Goal: Find specific page/section: Find specific page/section

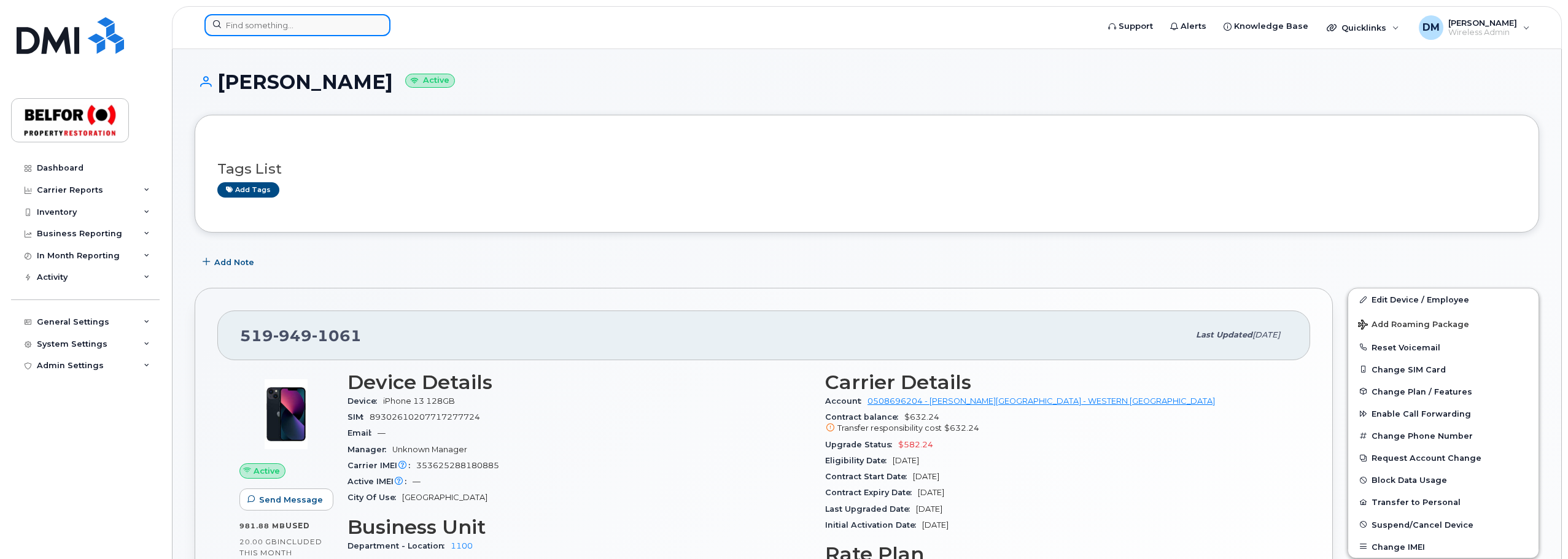
click at [278, 26] on input at bounding box center [298, 25] width 186 height 22
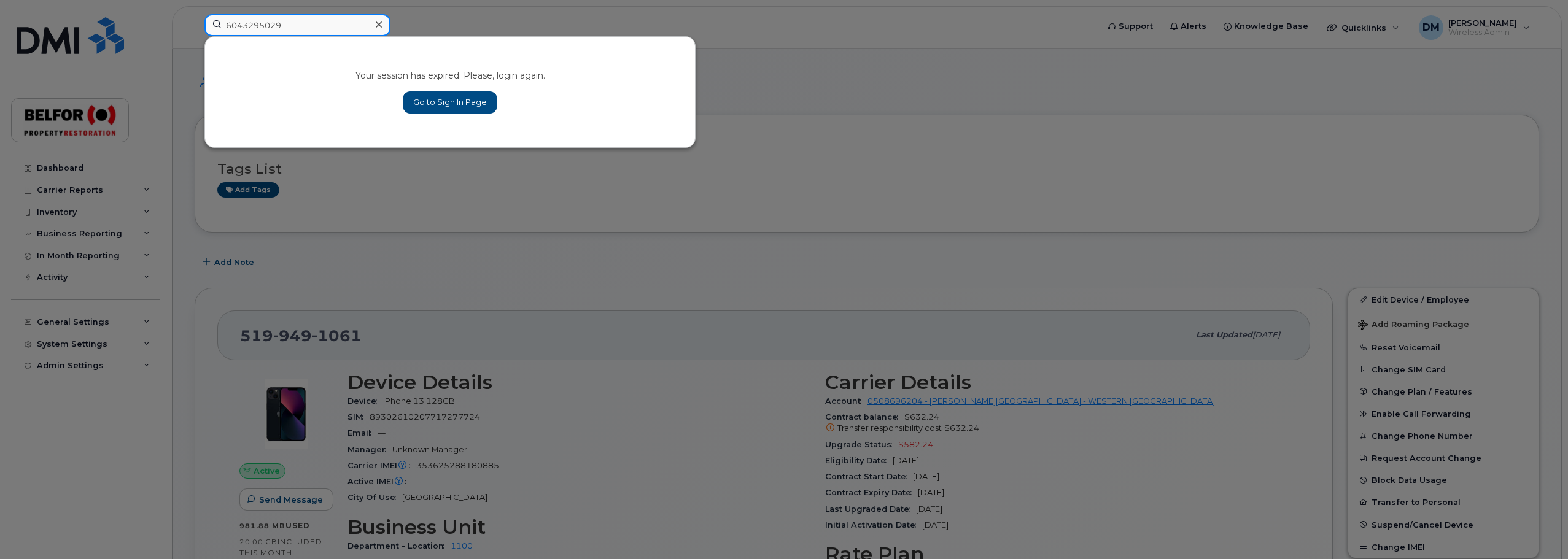
type input "6043295029"
click at [475, 96] on link "Go to Sign In Page" at bounding box center [449, 103] width 94 height 22
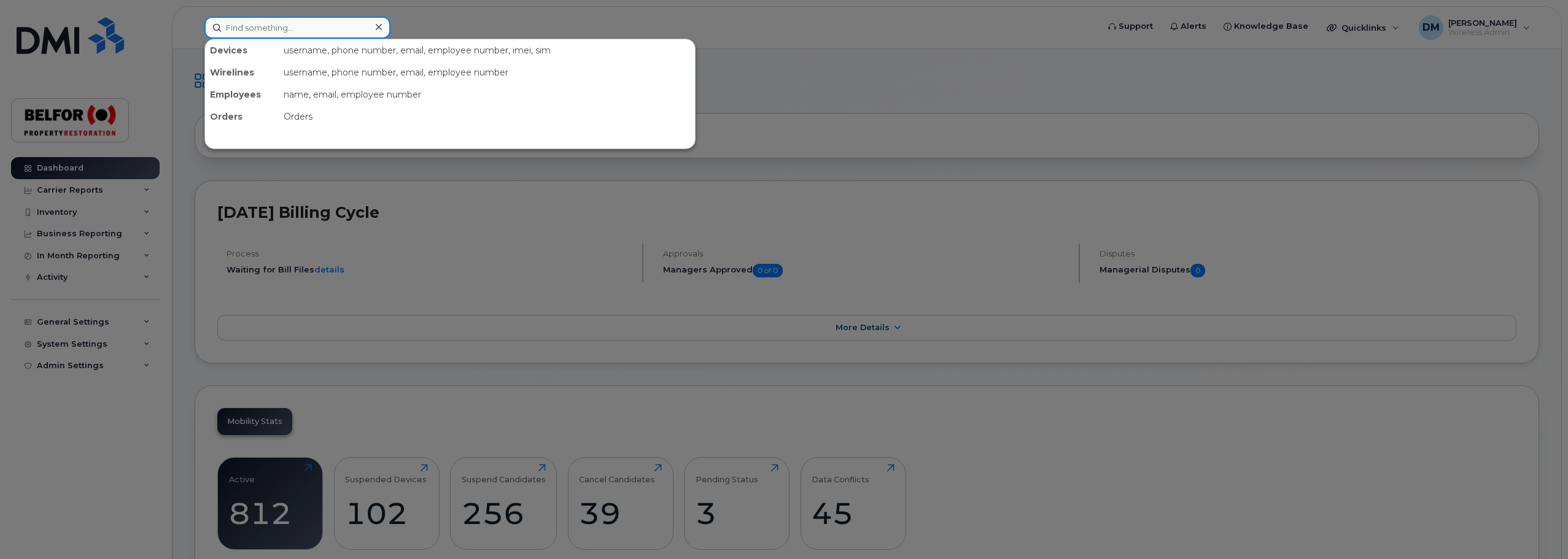
click at [256, 24] on input at bounding box center [298, 27] width 186 height 22
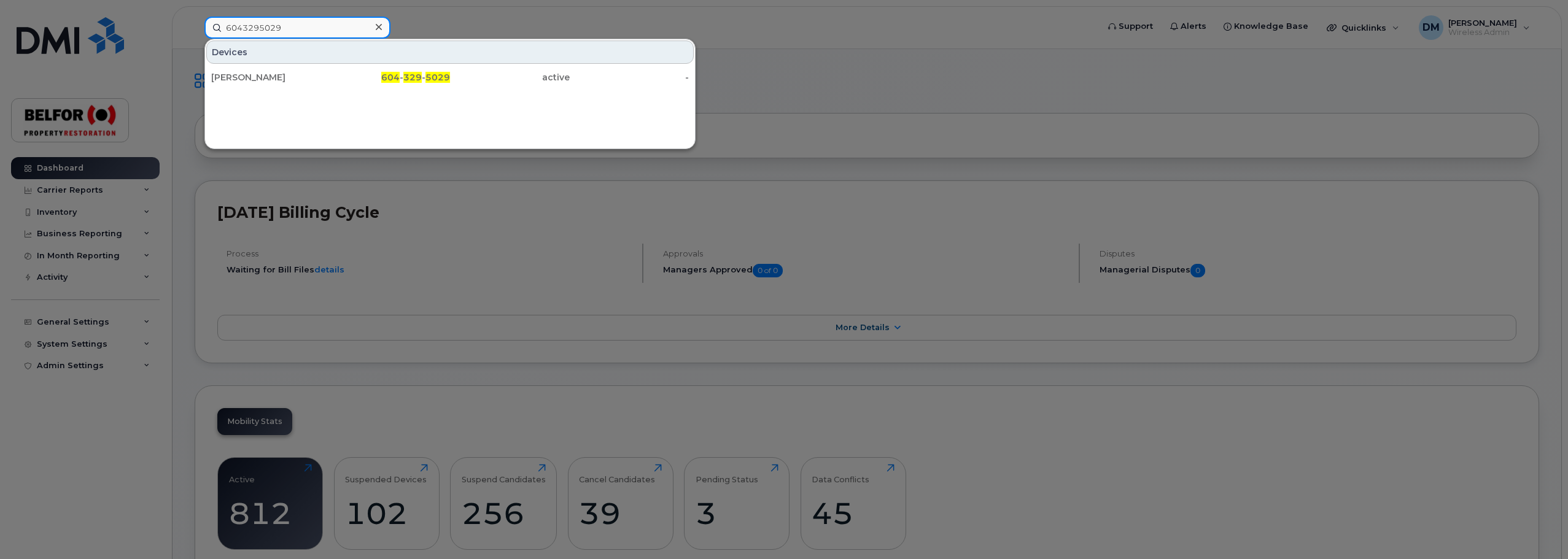
click at [254, 30] on input "6043295029" at bounding box center [298, 27] width 186 height 22
click at [254, 29] on input "6043295029" at bounding box center [298, 27] width 186 height 22
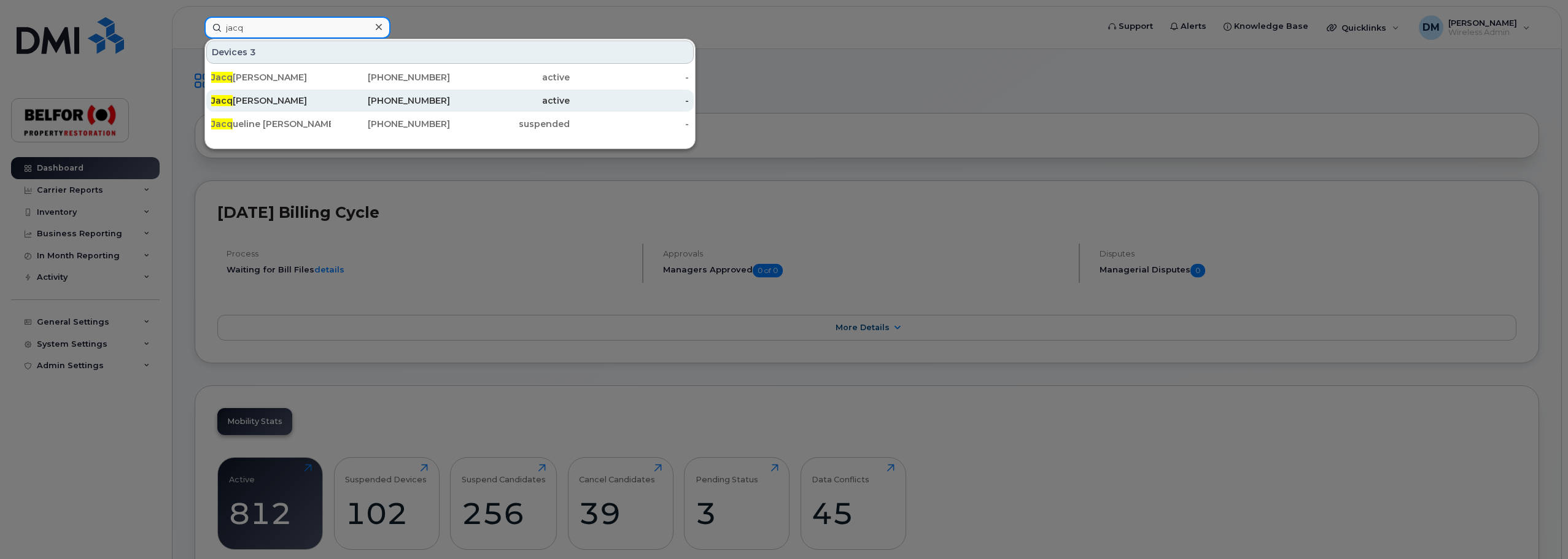
type input "jacq"
click at [266, 104] on div "[PERSON_NAME]" at bounding box center [271, 101] width 120 height 12
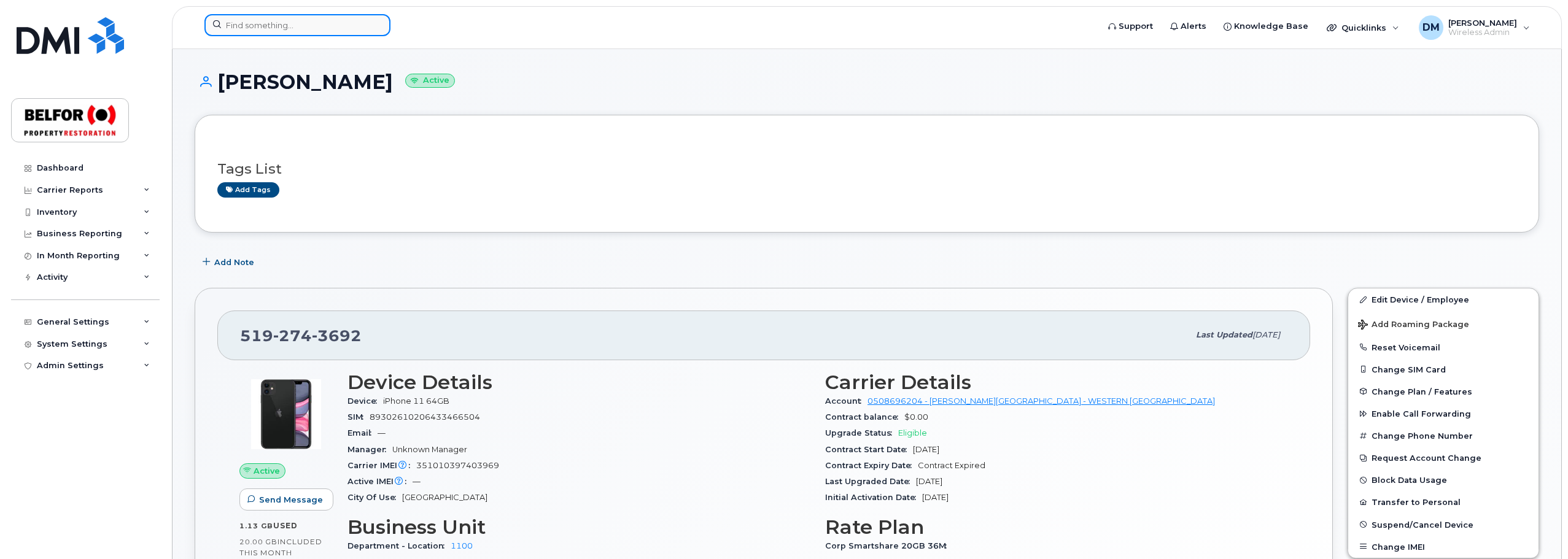
click at [261, 26] on input at bounding box center [298, 25] width 186 height 22
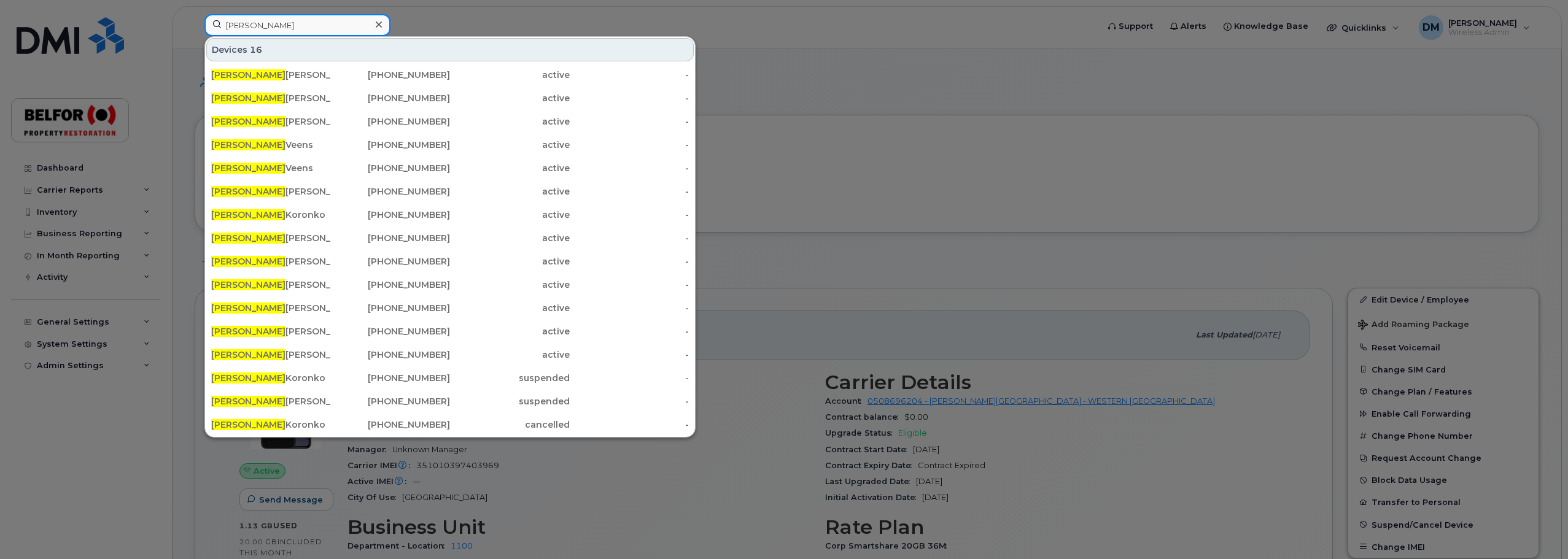
click at [281, 28] on input "mike" at bounding box center [298, 25] width 186 height 22
click at [260, 29] on input "mike" at bounding box center [298, 25] width 186 height 22
click at [237, 25] on input "mike" at bounding box center [298, 25] width 186 height 22
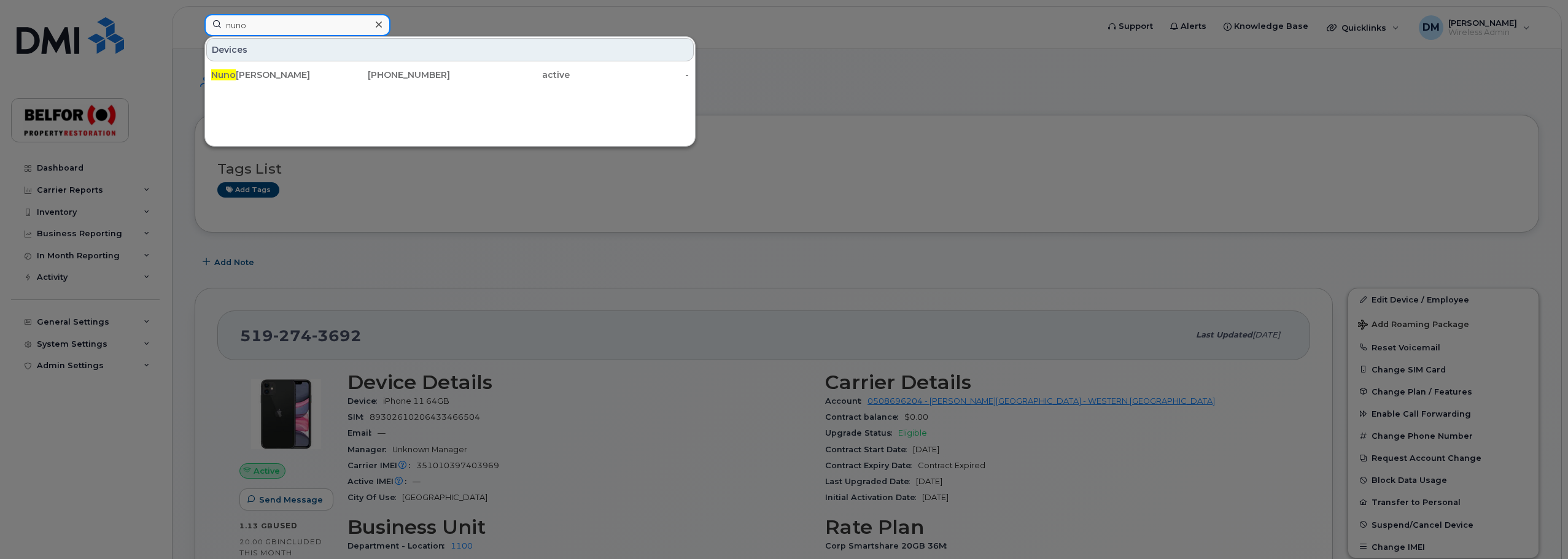
type input "nuno"
